Goal: Task Accomplishment & Management: Use online tool/utility

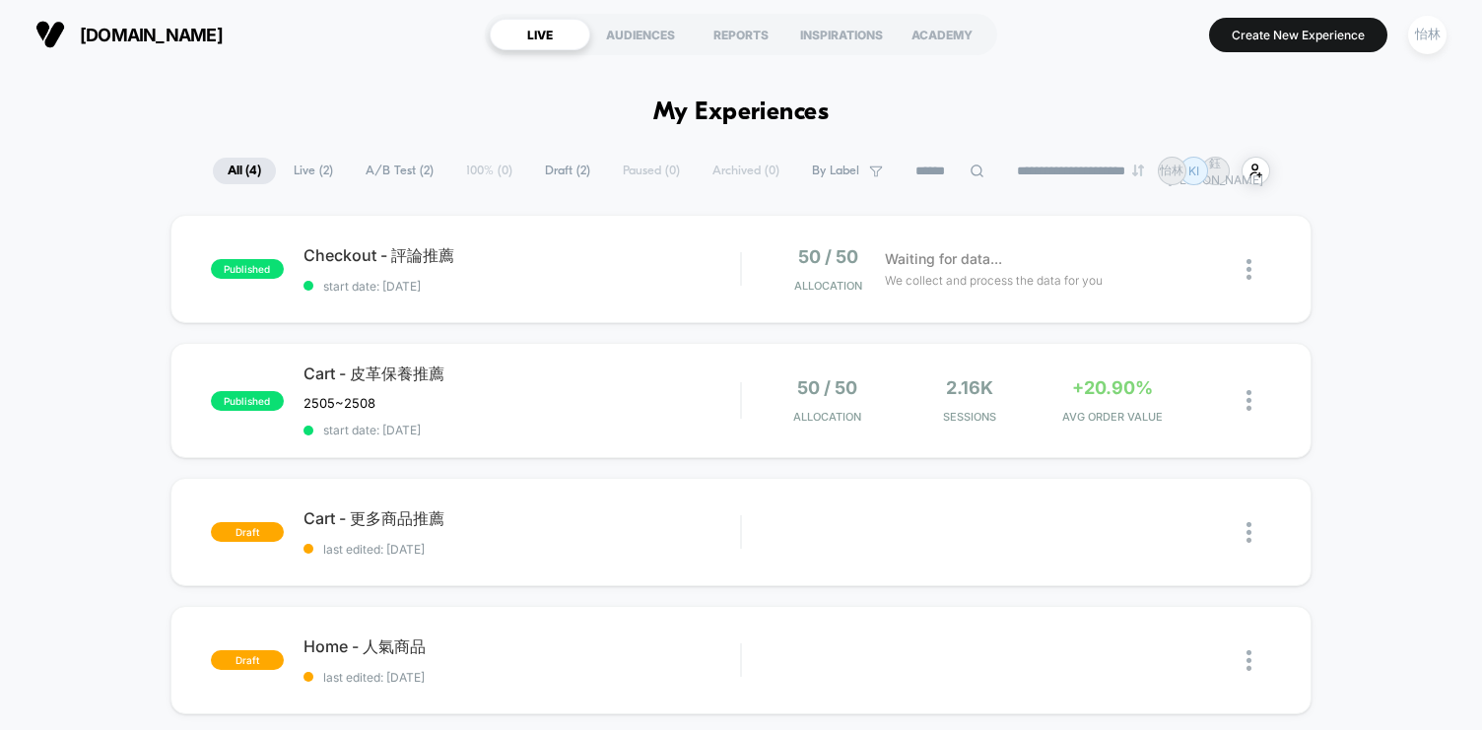
scroll to position [13, 0]
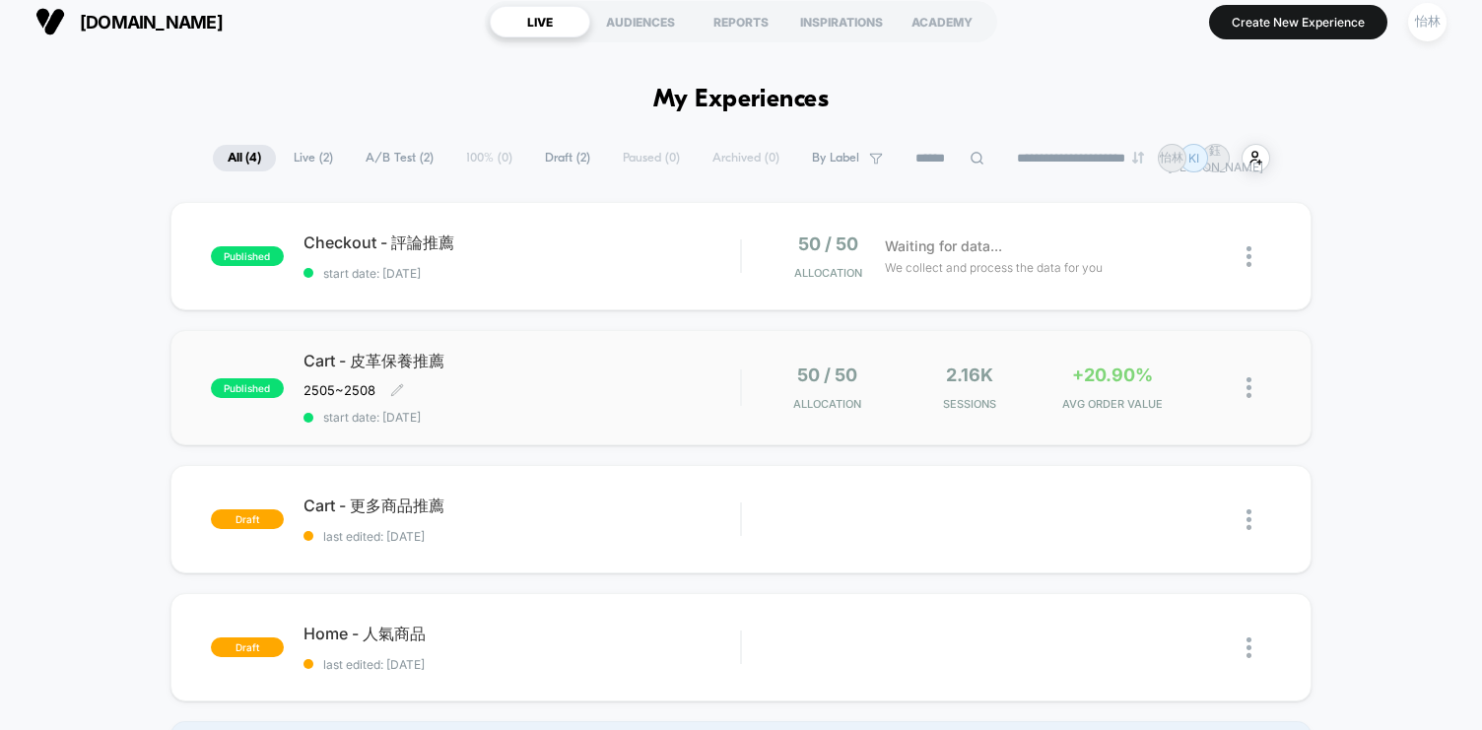
click at [490, 365] on span "Cart - 皮革保養推薦" at bounding box center [521, 362] width 436 height 22
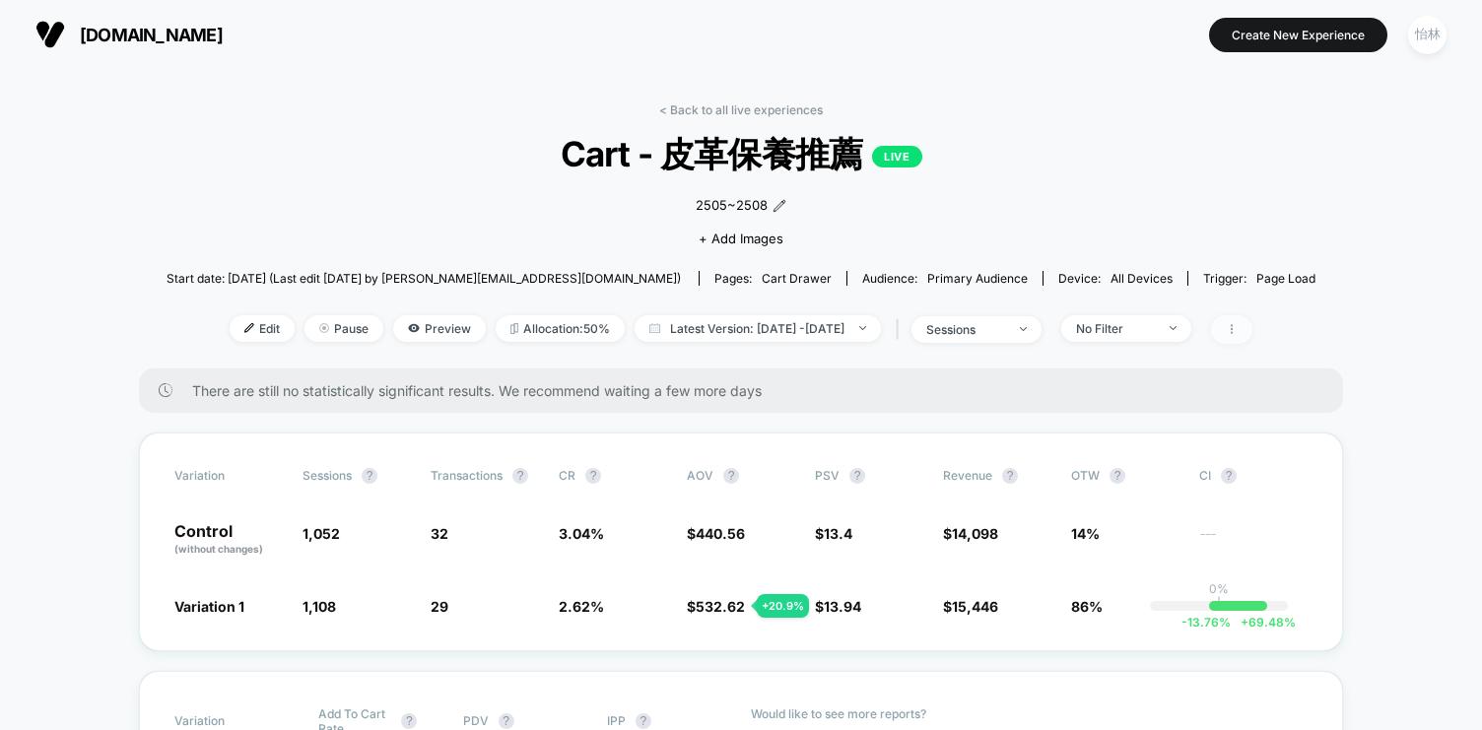
click at [1237, 329] on icon at bounding box center [1232, 329] width 12 height 12
